Goal: Check status: Check status

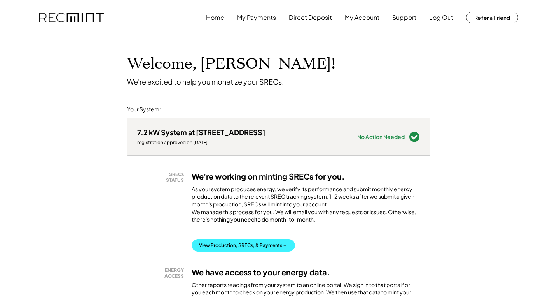
click at [280, 251] on button "View Production, SRECs, & Payments →" at bounding box center [243, 245] width 103 height 12
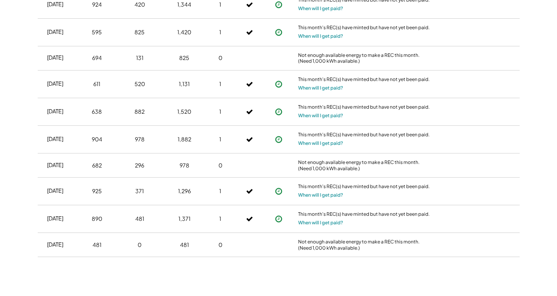
scroll to position [370, 0]
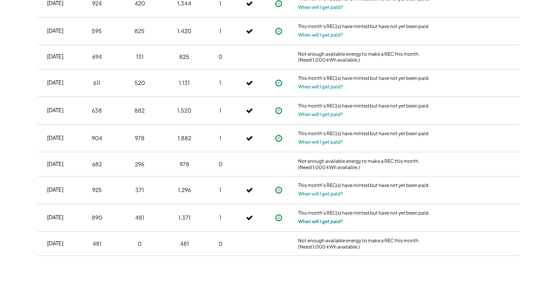
click at [340, 219] on button "When will I get paid?" at bounding box center [320, 221] width 45 height 8
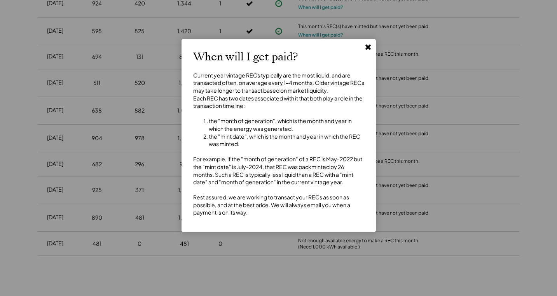
click at [370, 48] on use at bounding box center [368, 46] width 5 height 5
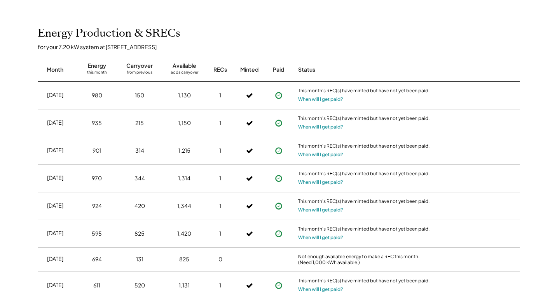
scroll to position [165, 0]
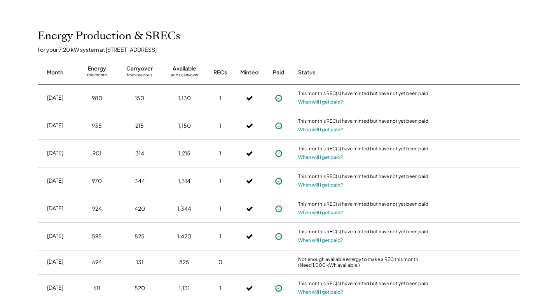
click at [280, 95] on icon at bounding box center [279, 98] width 8 height 8
click at [316, 101] on button "When will I get paid?" at bounding box center [320, 102] width 45 height 8
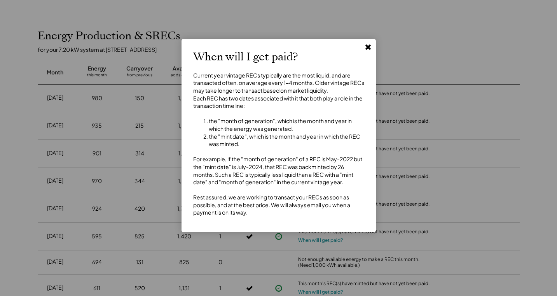
click at [368, 50] on icon at bounding box center [368, 47] width 8 height 8
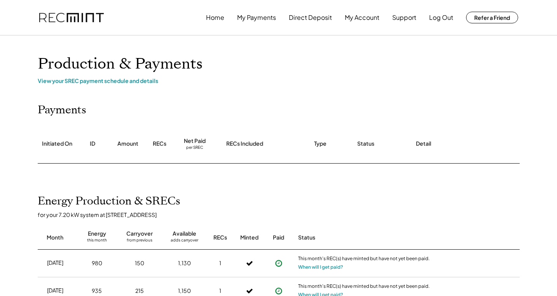
scroll to position [0, 0]
click at [364, 18] on button "My Account" at bounding box center [362, 18] width 35 height 16
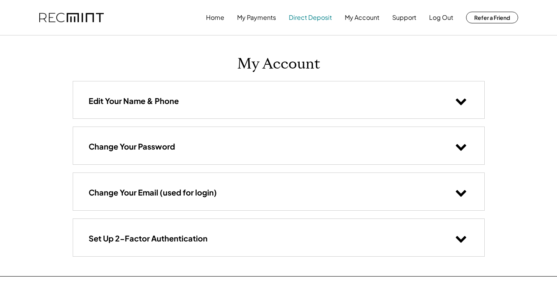
click at [297, 16] on button "Direct Deposit" at bounding box center [310, 18] width 43 height 16
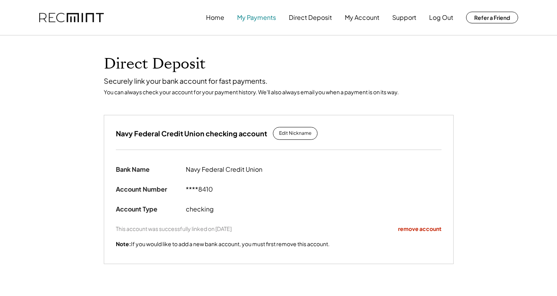
click at [267, 19] on button "My Payments" at bounding box center [256, 18] width 39 height 16
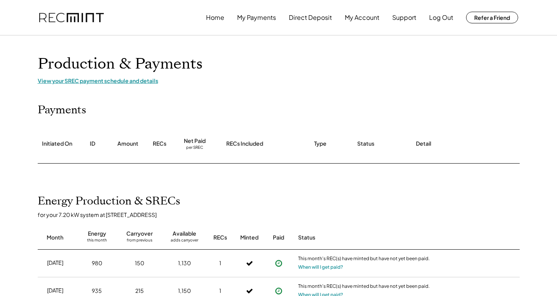
click at [157, 81] on div "View your SREC payment schedule and details" at bounding box center [279, 80] width 482 height 7
